Goal: Task Accomplishment & Management: Complete application form

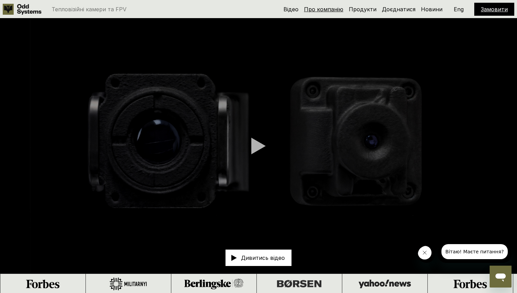
click at [320, 11] on link "Про компанію" at bounding box center [323, 9] width 39 height 7
click at [502, 11] on link "Замовити" at bounding box center [494, 9] width 27 height 7
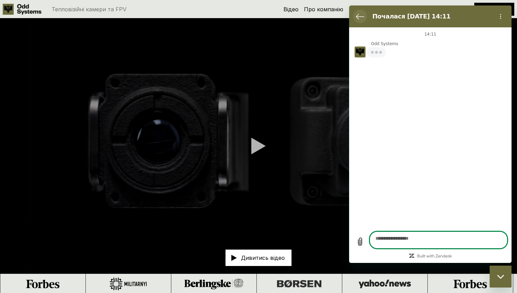
type textarea "*"
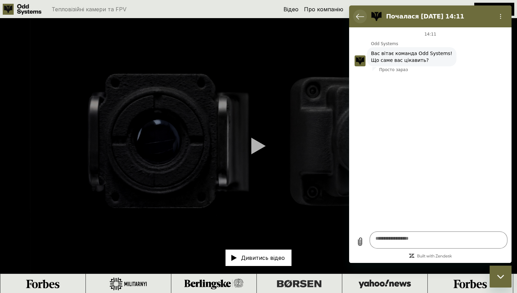
click at [359, 19] on icon "Повернутися до списку розмов" at bounding box center [360, 16] width 8 height 5
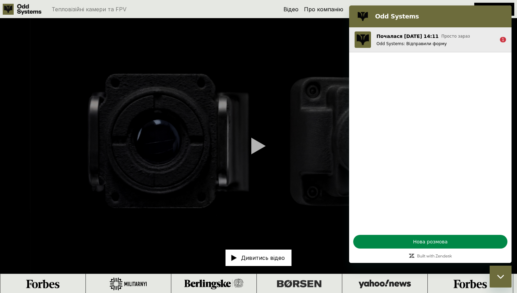
click at [503, 42] on div "1" at bounding box center [503, 39] width 6 height 5
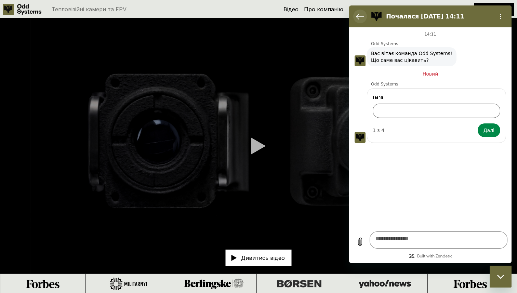
click at [360, 19] on icon "Повернутися до списку розмов" at bounding box center [360, 16] width 8 height 8
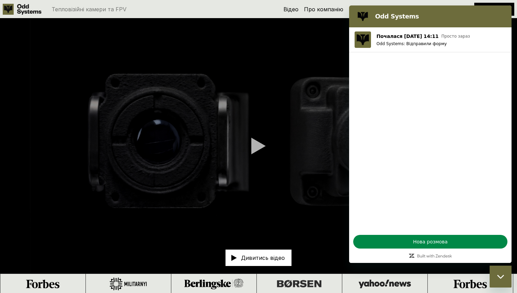
click at [275, 30] on video at bounding box center [258, 145] width 517 height 255
click at [276, 62] on video at bounding box center [258, 145] width 517 height 255
click at [503, 277] on icon "Закрити вікно обміну повідомленнями" at bounding box center [500, 276] width 7 height 4
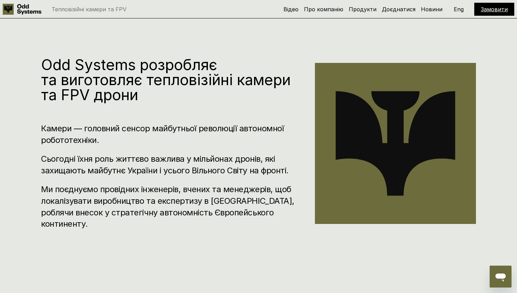
scroll to position [290, 0]
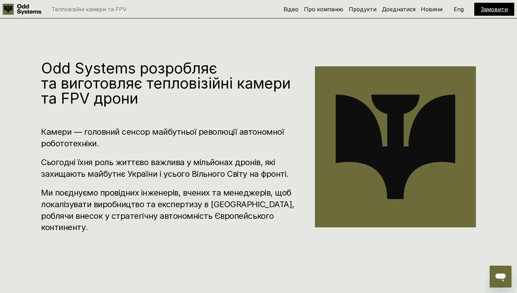
click at [26, 7] on use at bounding box center [29, 9] width 24 height 11
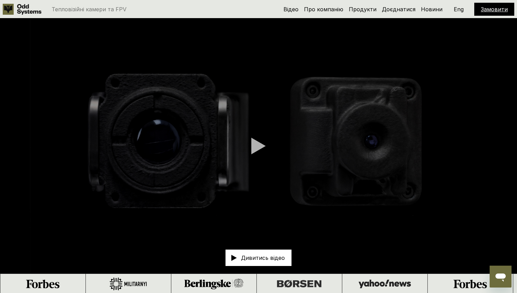
click at [24, 15] on div "Тепловізійні камери та FPV Відео Про компанію Продукти Доєднатися Новини Замови…" at bounding box center [258, 9] width 517 height 18
click at [321, 13] on h5 "Про компанію" at bounding box center [323, 9] width 39 height 8
click at [326, 9] on link "Про компанію" at bounding box center [323, 9] width 39 height 7
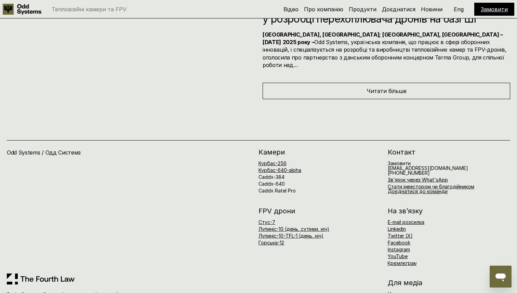
scroll to position [3477, 0]
